Goal: Find specific page/section: Find specific page/section

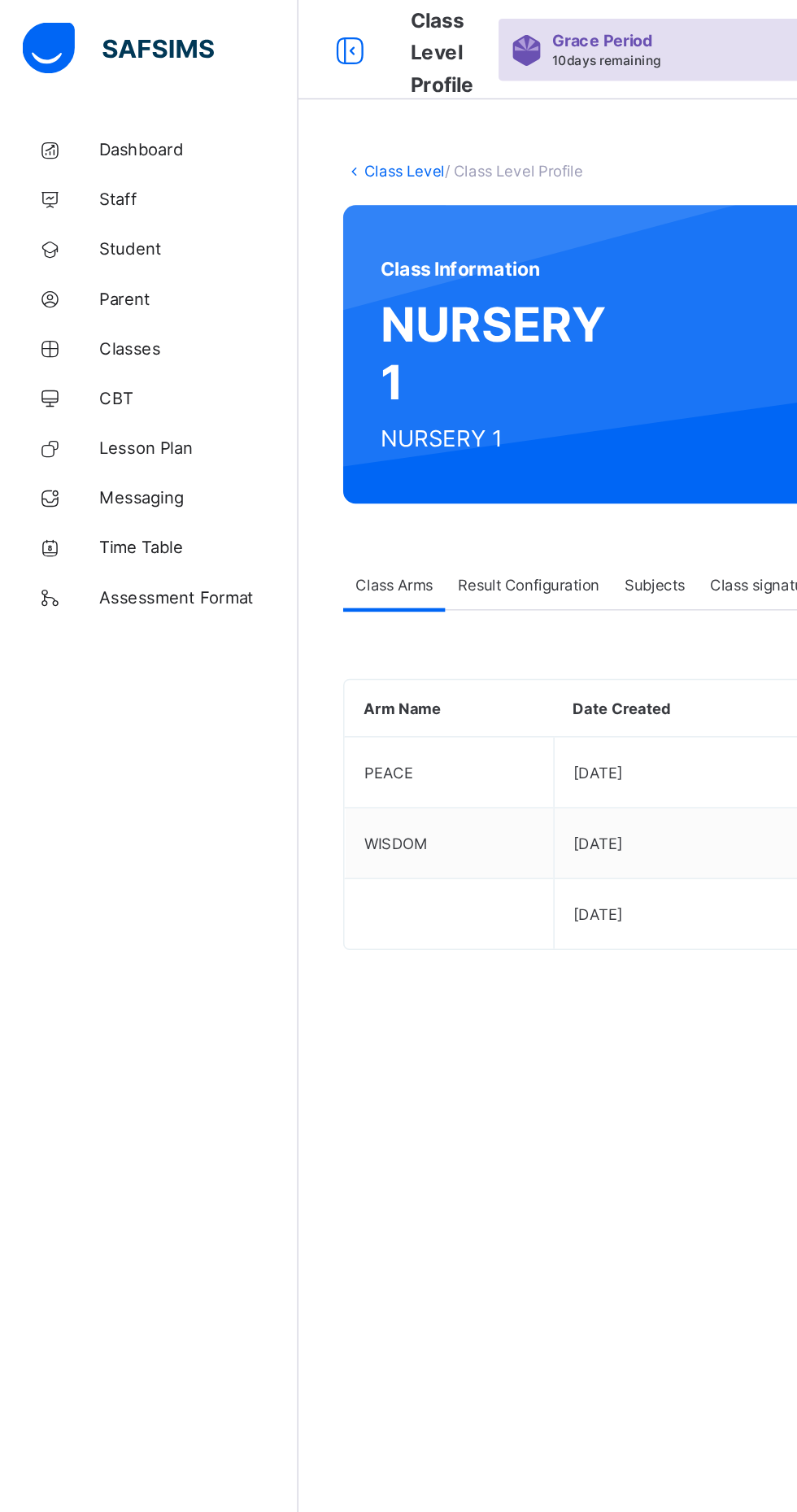
click at [107, 230] on span "Classes" at bounding box center [130, 227] width 130 height 13
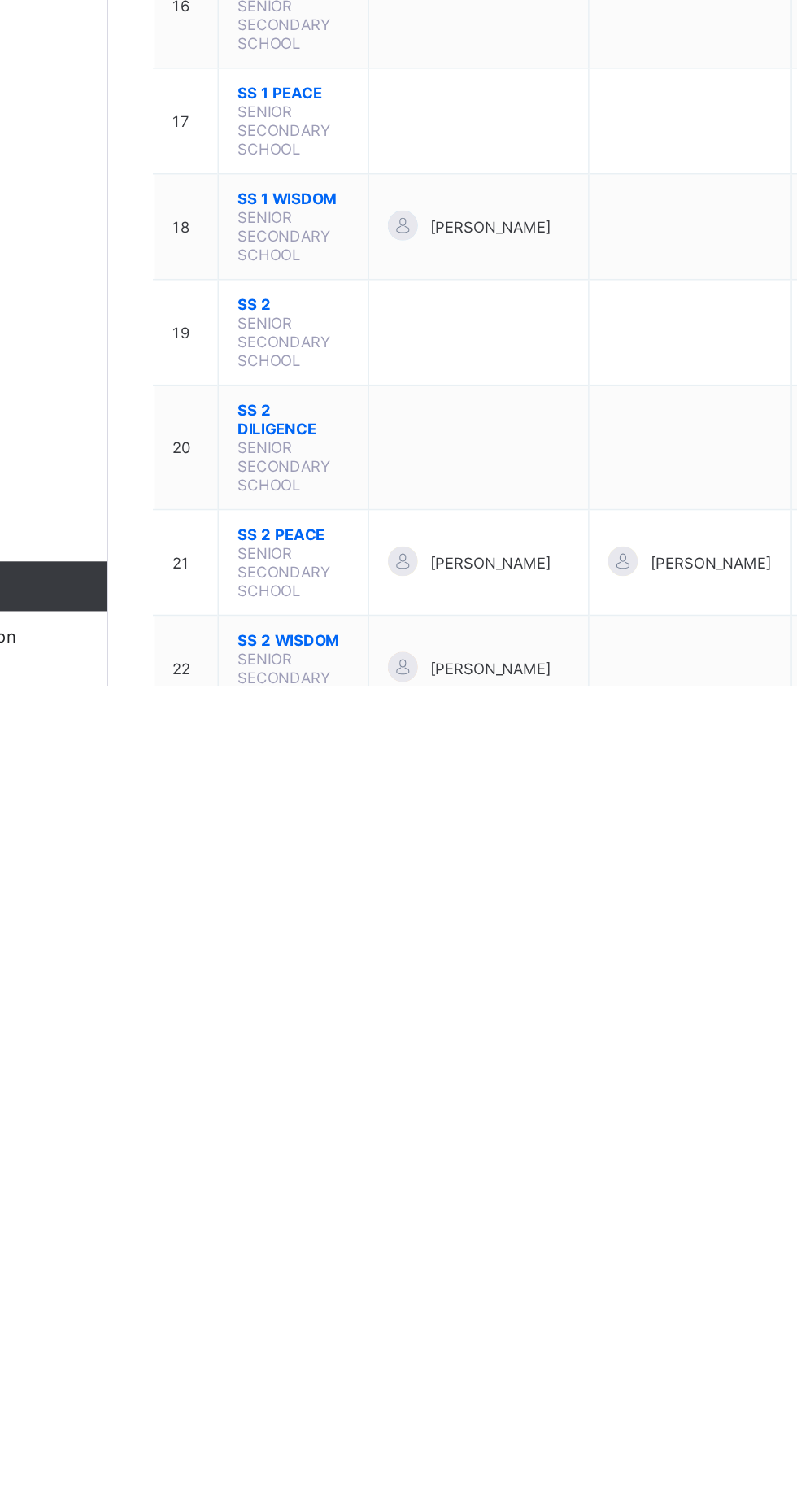
scroll to position [315, 0]
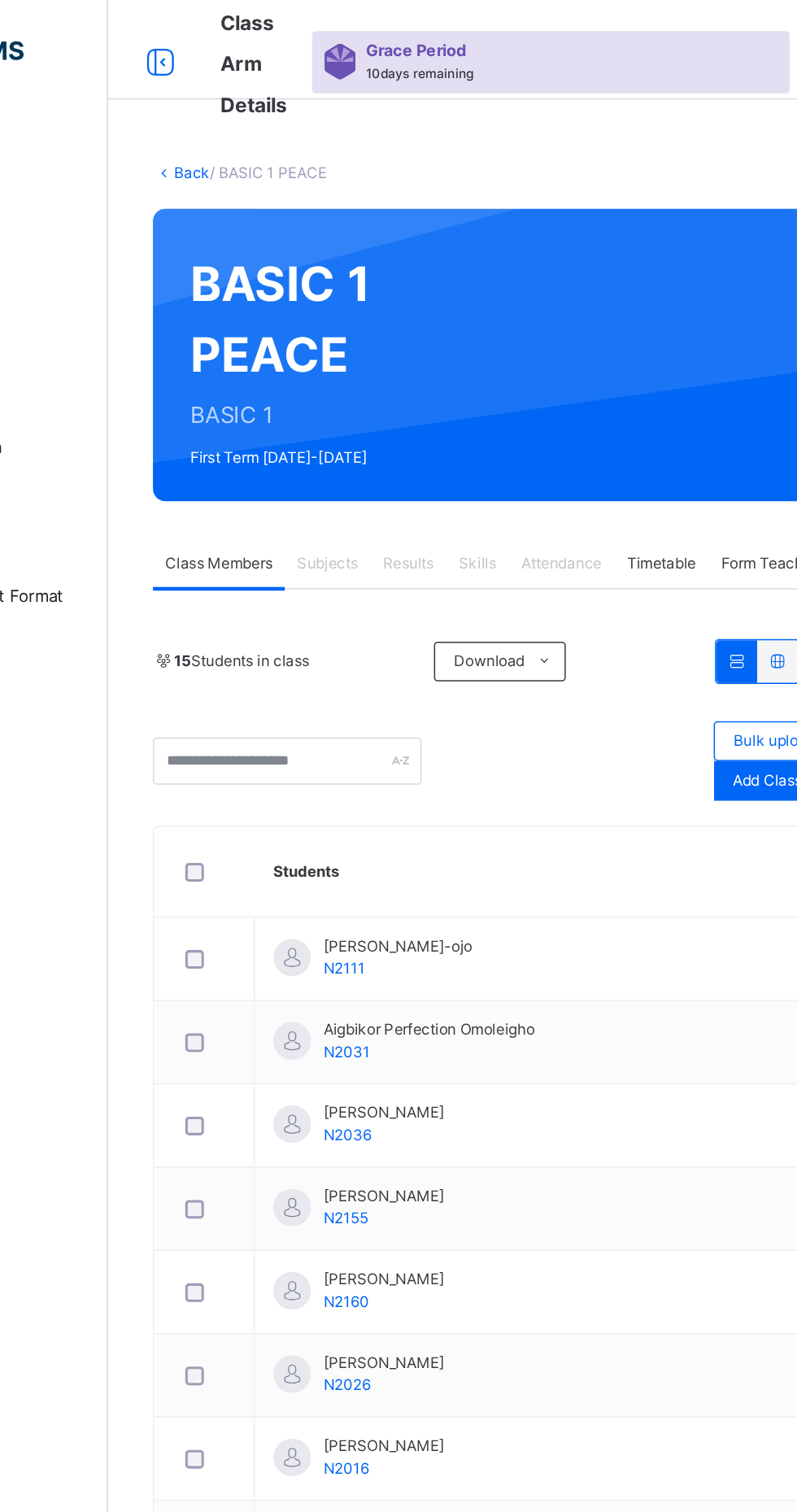
click at [351, 375] on span "Subjects" at bounding box center [338, 368] width 40 height 15
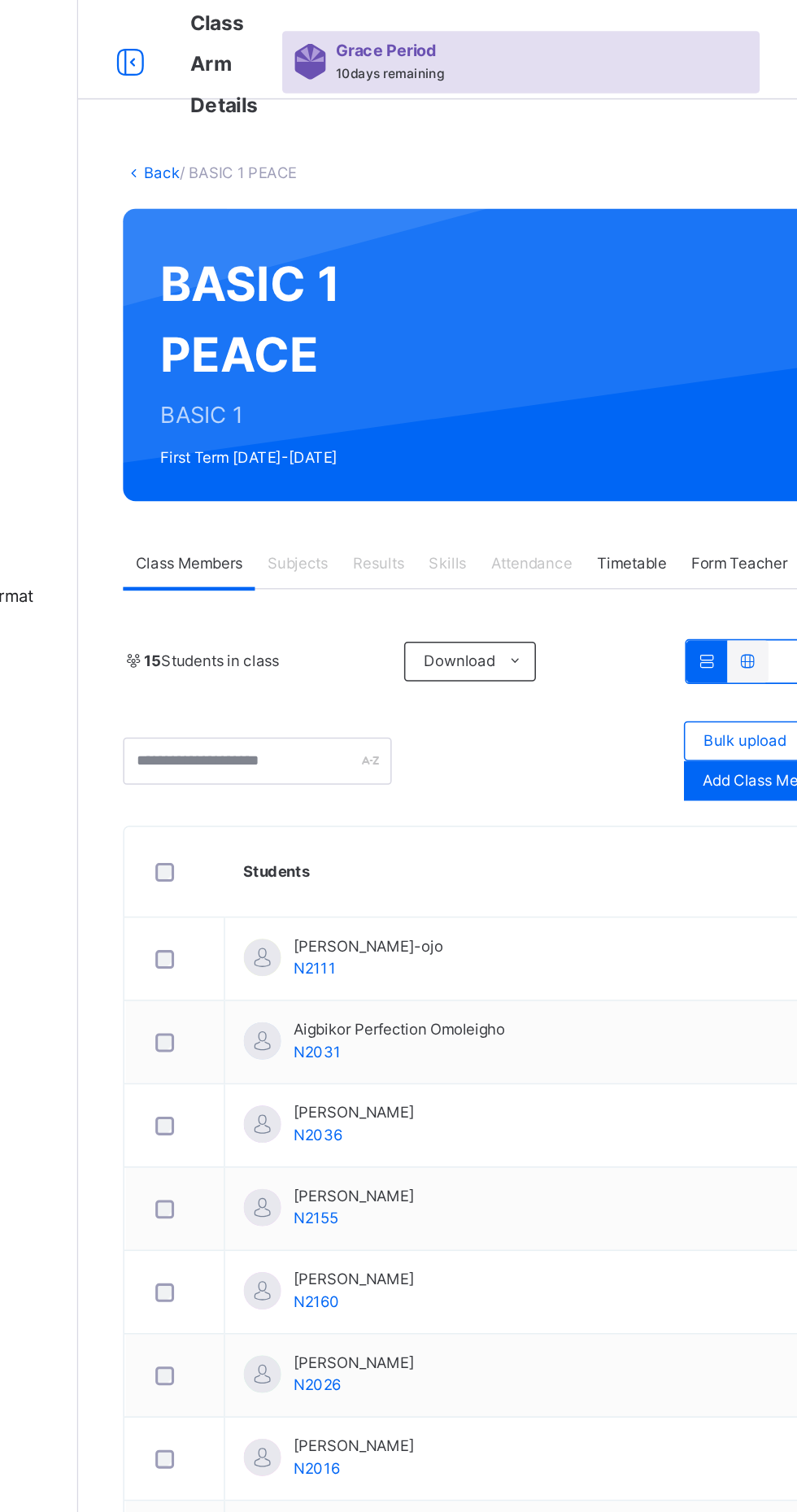
click at [330, 384] on div "Subjects" at bounding box center [339, 368] width 56 height 33
click at [414, 356] on div "Results" at bounding box center [392, 368] width 49 height 33
